Goal: Task Accomplishment & Management: Manage account settings

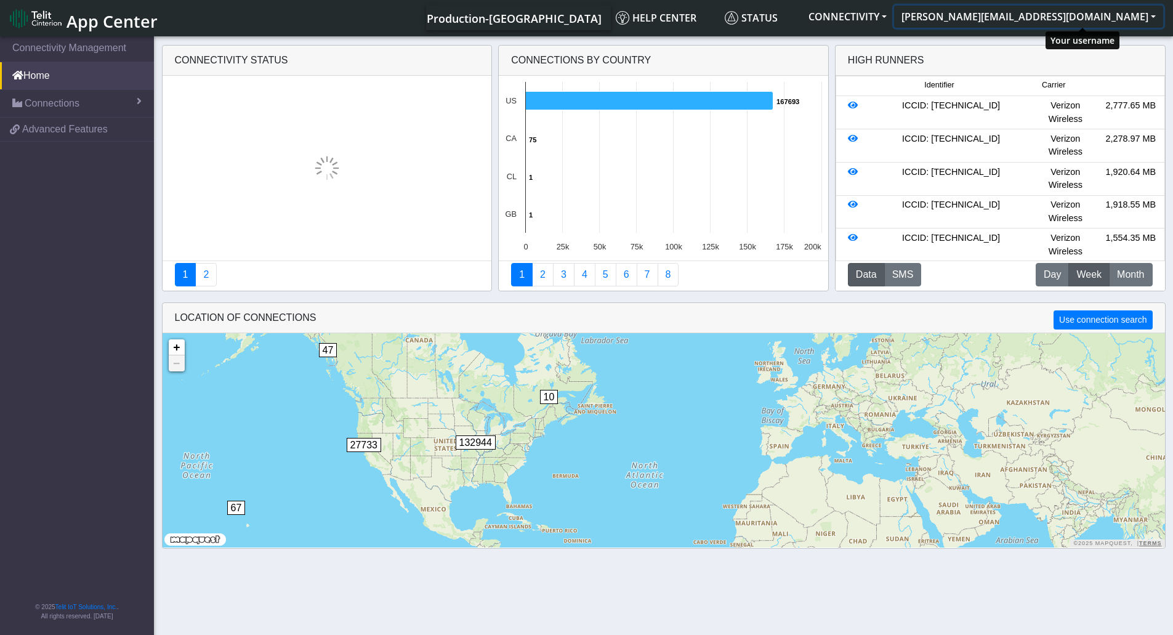
click at [1153, 14] on button "stephen.agbohlah@telit.com" at bounding box center [1028, 17] width 269 height 22
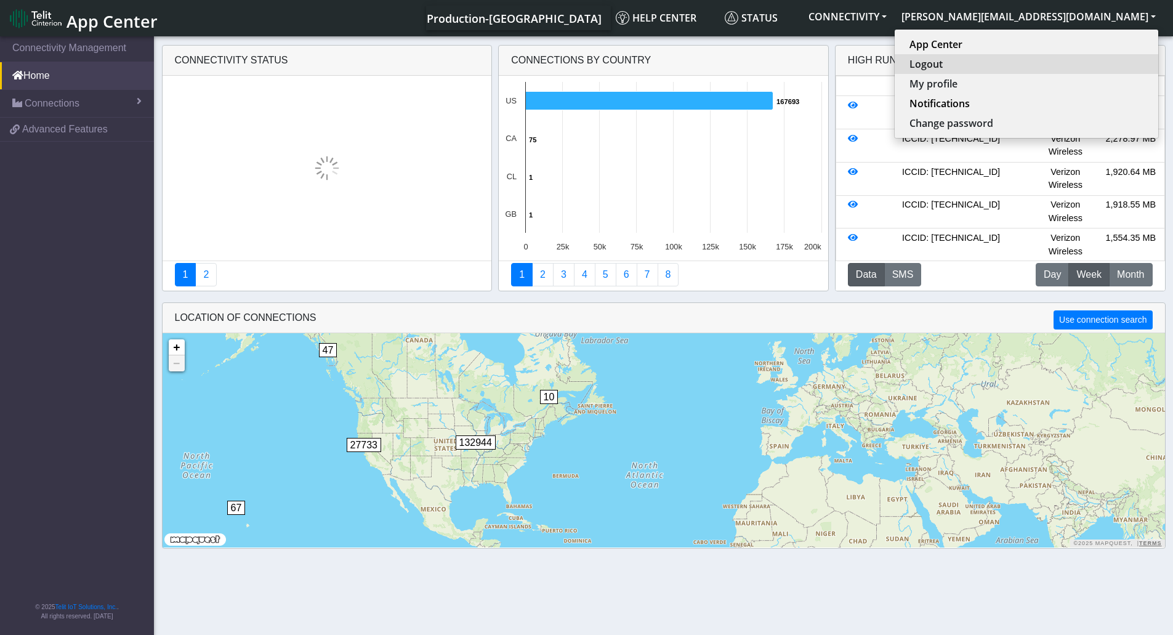
click at [1033, 62] on button "Logout" at bounding box center [1027, 64] width 264 height 20
